Goal: Transaction & Acquisition: Book appointment/travel/reservation

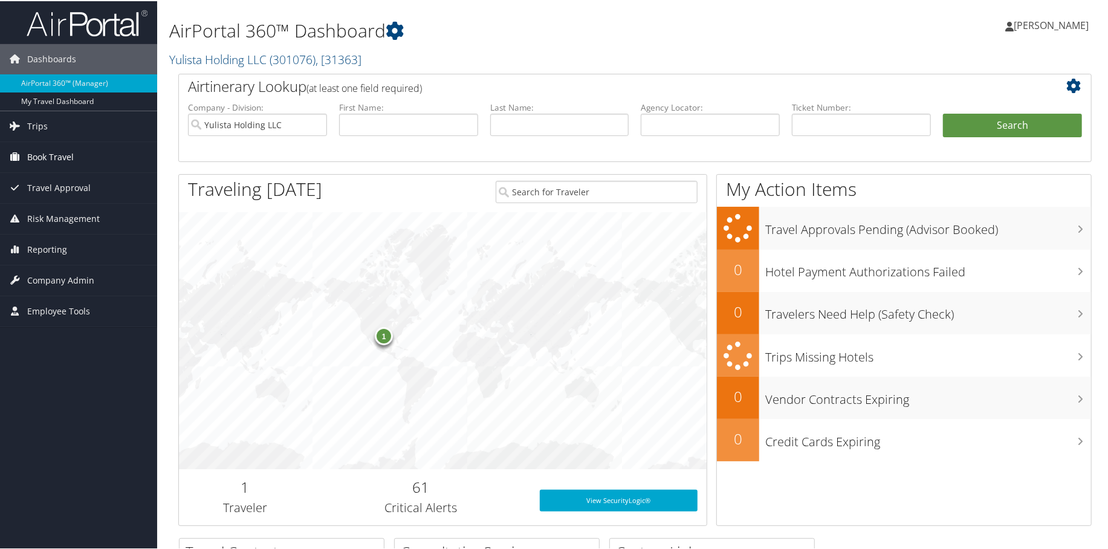
click at [71, 157] on span "Book Travel" at bounding box center [50, 156] width 47 height 30
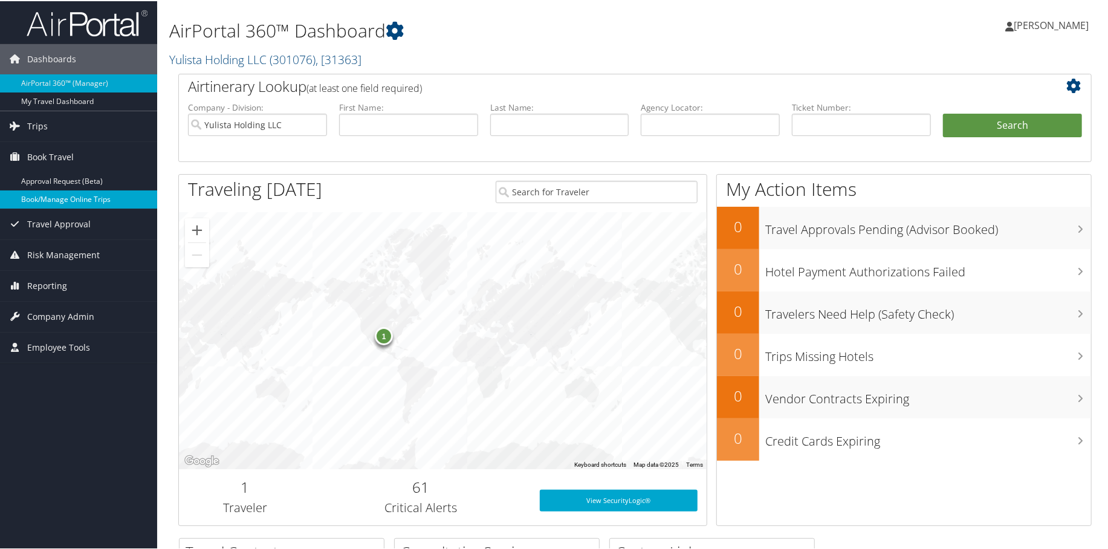
click at [65, 195] on link "Book/Manage Online Trips" at bounding box center [78, 198] width 157 height 18
